Goal: Task Accomplishment & Management: Complete application form

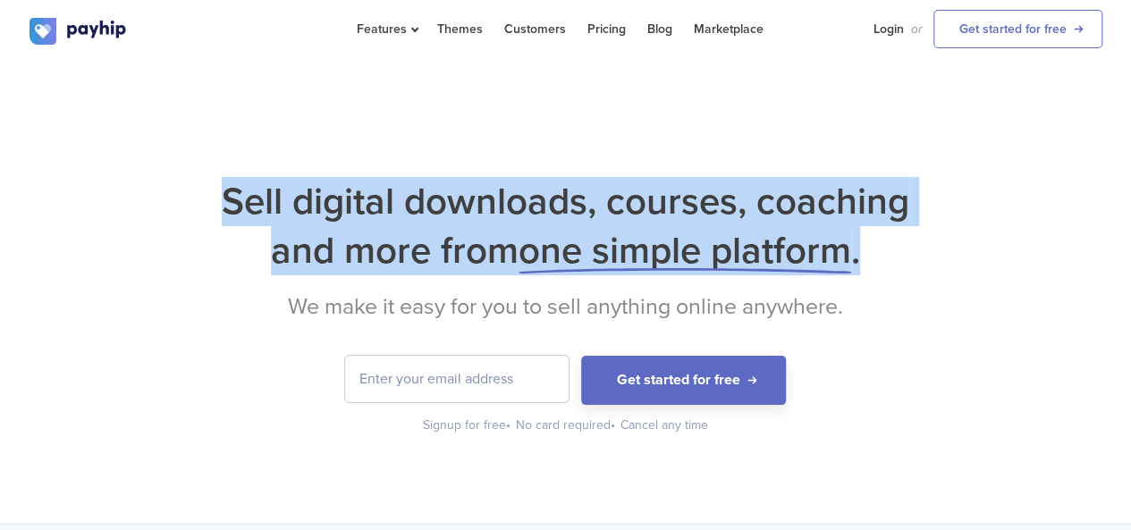
drag, startPoint x: 226, startPoint y: 201, endPoint x: 908, endPoint y: 262, distance: 684.1
click at [908, 262] on h1 "Sell digital downloads, courses, coaching and more from one simple platform ." at bounding box center [566, 226] width 1073 height 98
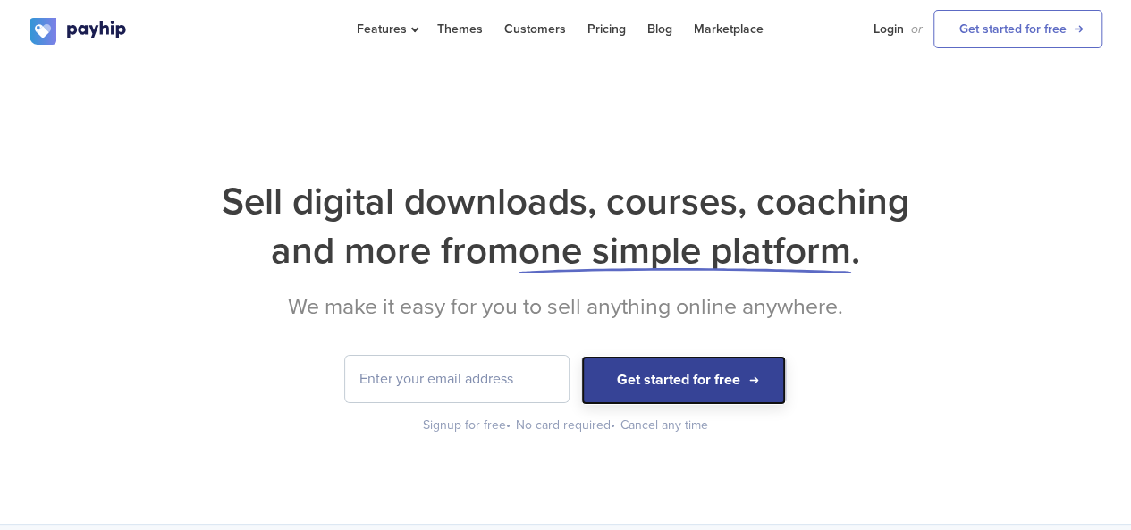
click at [664, 384] on button "Get started for free" at bounding box center [683, 380] width 205 height 49
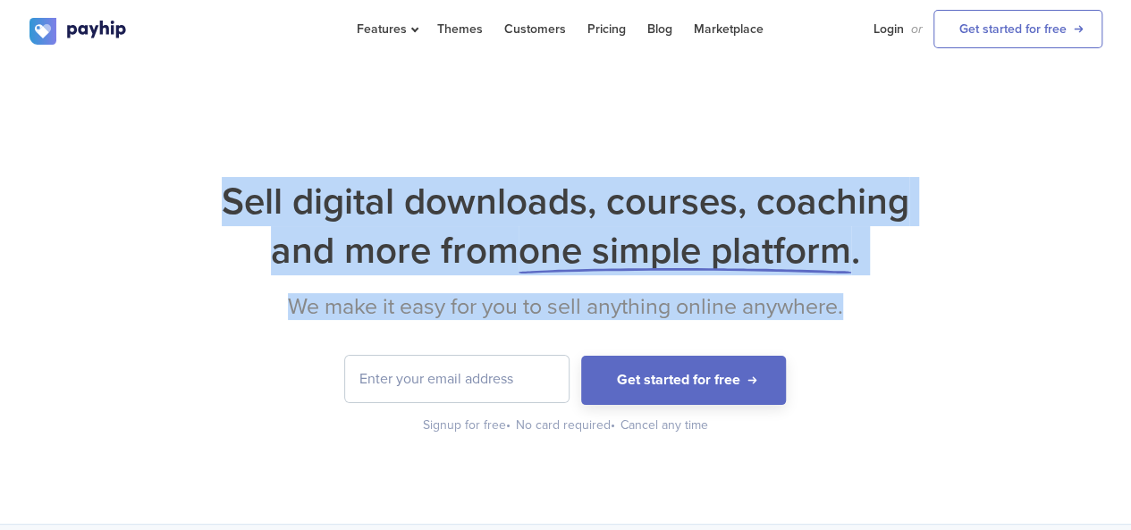
drag, startPoint x: 217, startPoint y: 199, endPoint x: 882, endPoint y: 275, distance: 668.7
click at [882, 275] on div "Sell digital downloads, courses, coaching and more from one simple platform . W…" at bounding box center [566, 306] width 1073 height 258
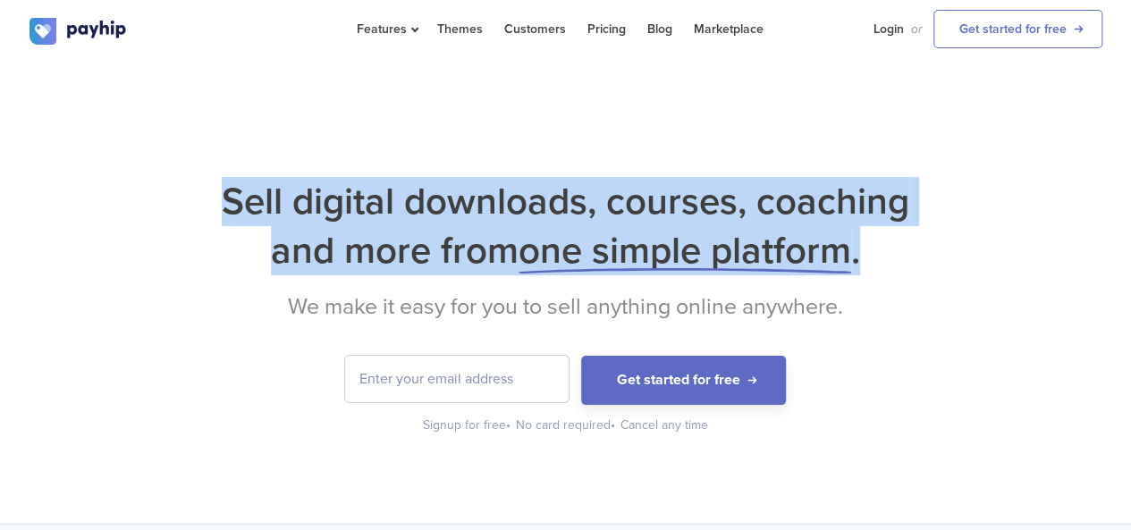
drag, startPoint x: 229, startPoint y: 205, endPoint x: 900, endPoint y: 262, distance: 673.1
click at [900, 262] on h1 "Sell digital downloads, courses, coaching and more from one simple platform ." at bounding box center [566, 226] width 1073 height 98
